Goal: Navigation & Orientation: Find specific page/section

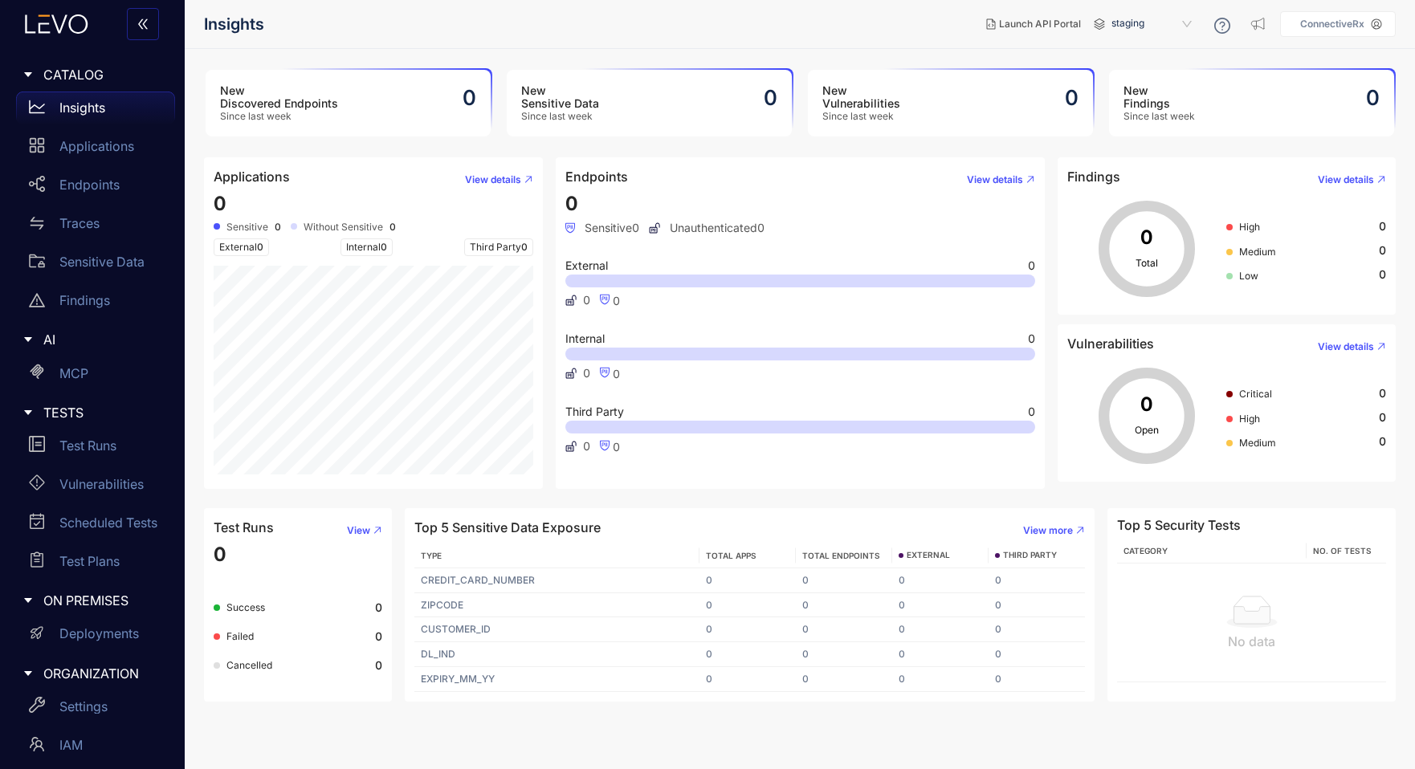
click at [100, 129] on link "Insights" at bounding box center [95, 111] width 159 height 39
click at [99, 144] on p "Applications" at bounding box center [96, 146] width 75 height 14
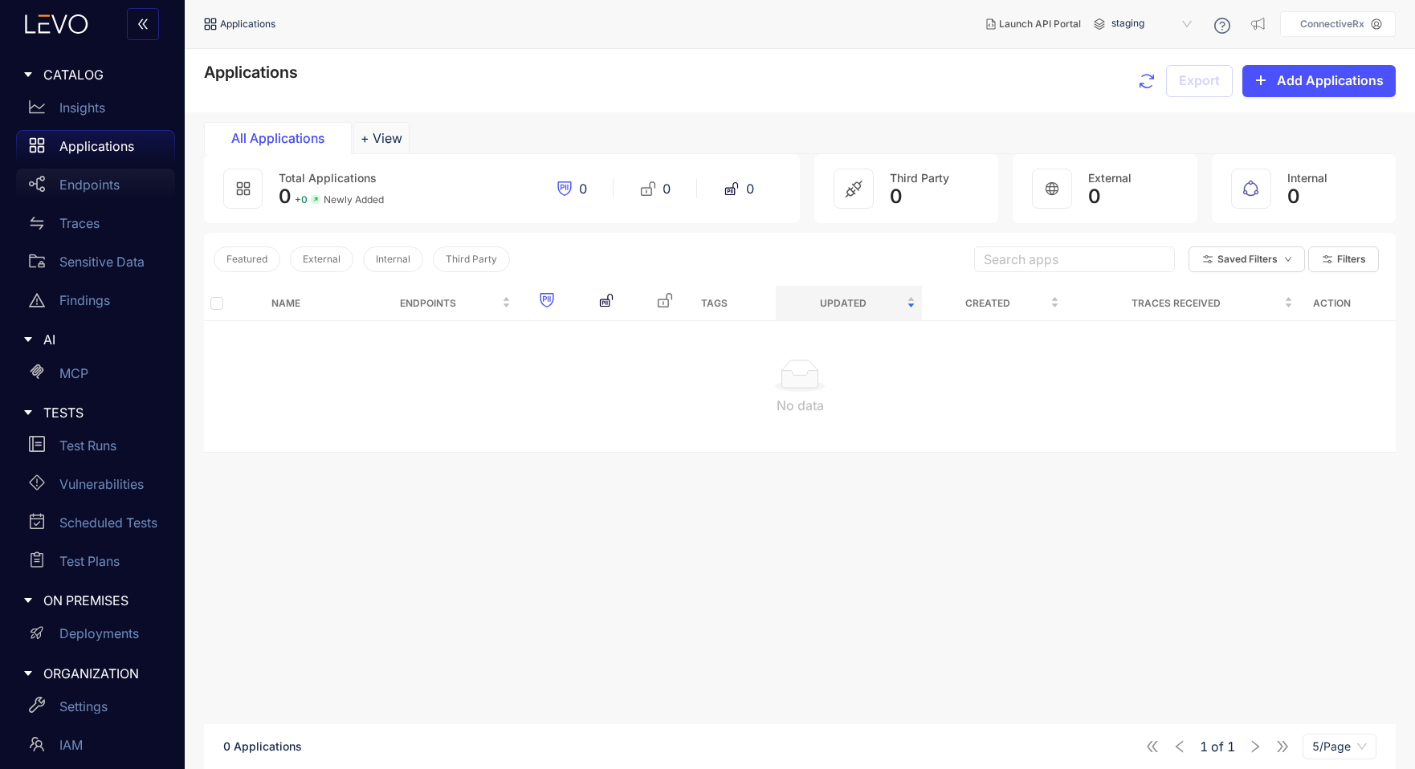
click at [80, 184] on p "Endpoints" at bounding box center [89, 184] width 60 height 14
